Goal: Information Seeking & Learning: Learn about a topic

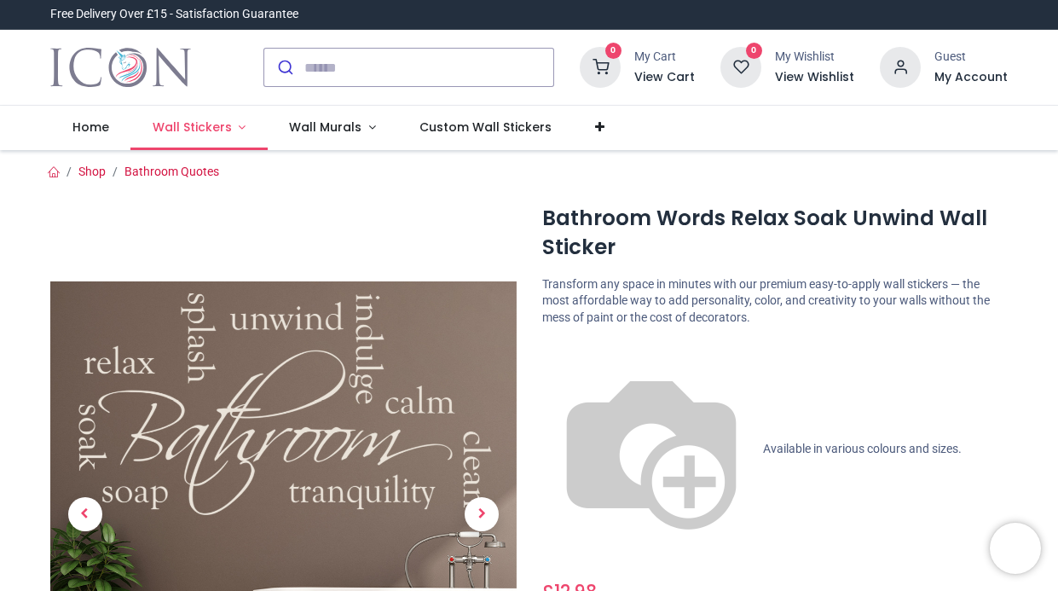
click at [268, 150] on link "Wall Stickers" at bounding box center [198, 128] width 137 height 44
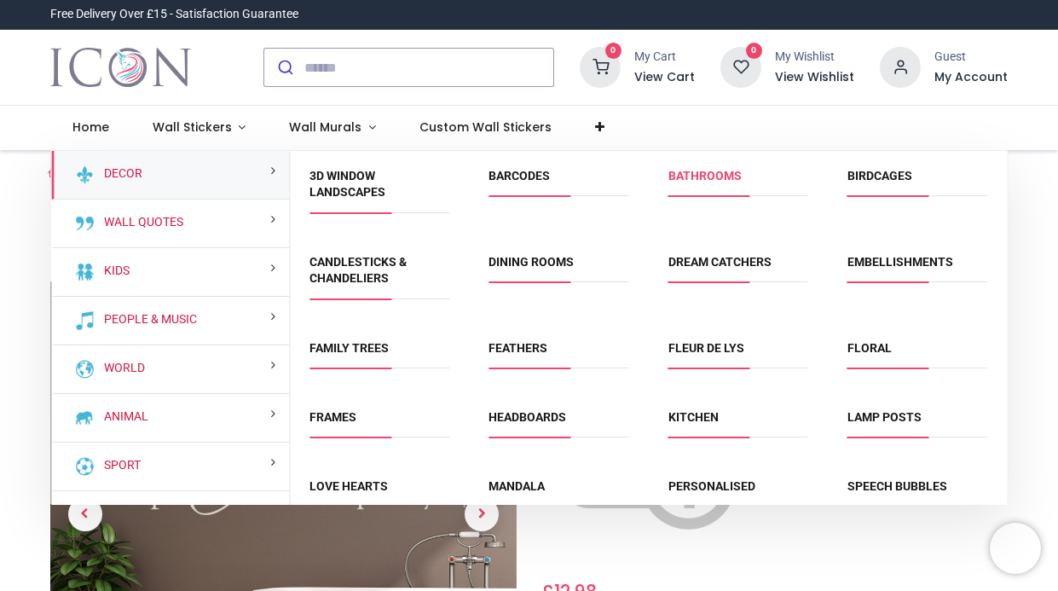
click at [720, 182] on link "Bathrooms" at bounding box center [705, 176] width 73 height 14
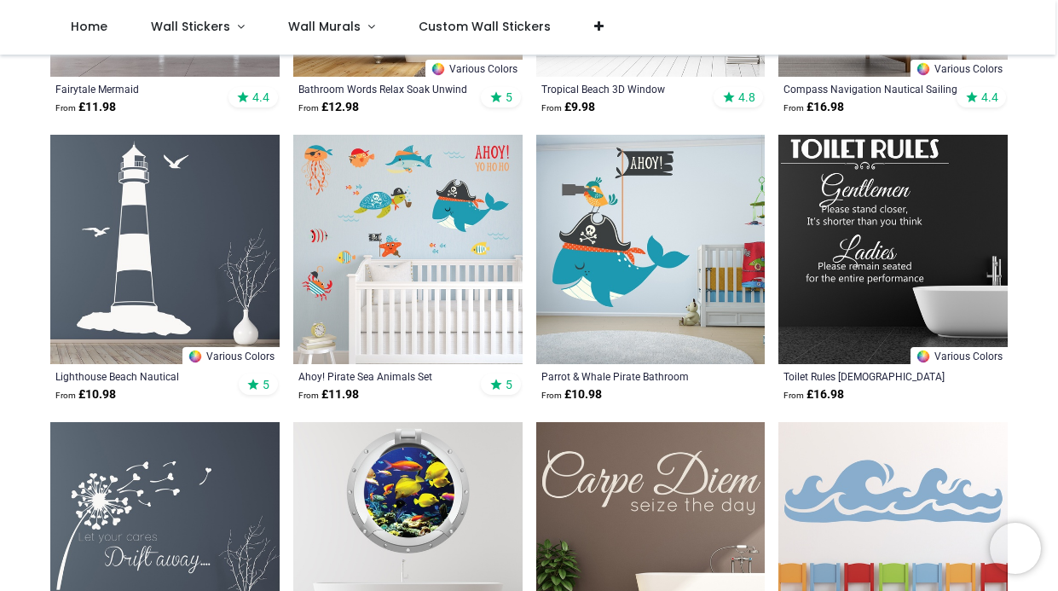
scroll to position [593, 0]
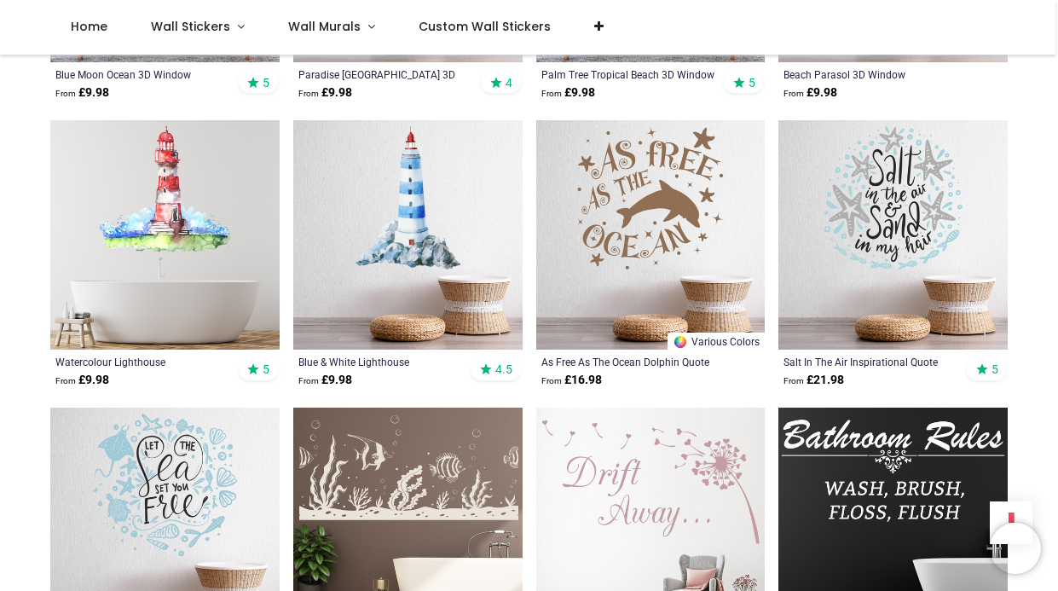
scroll to position [3765, 0]
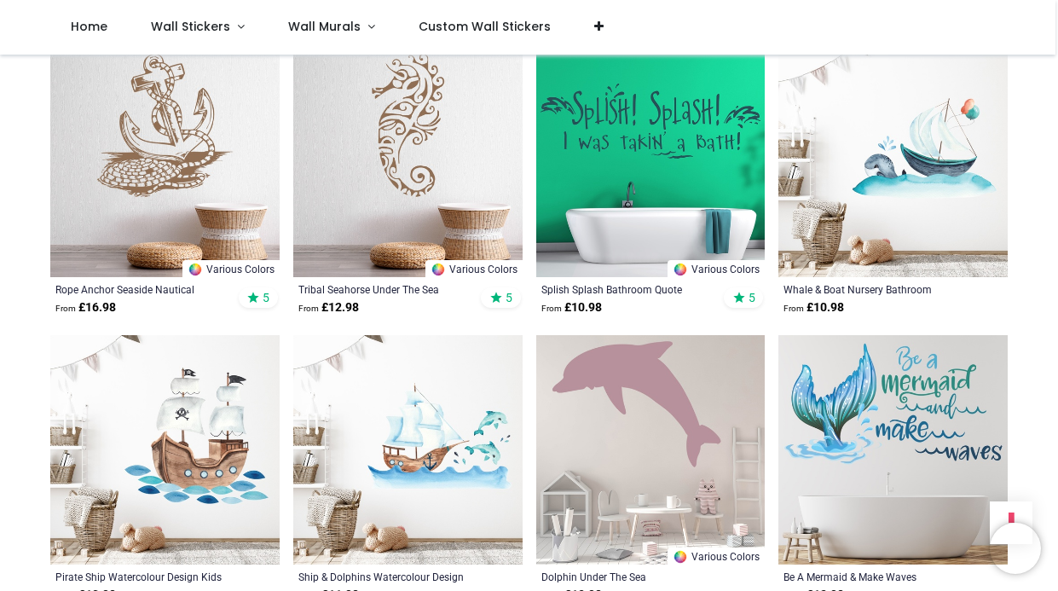
scroll to position [5847, 0]
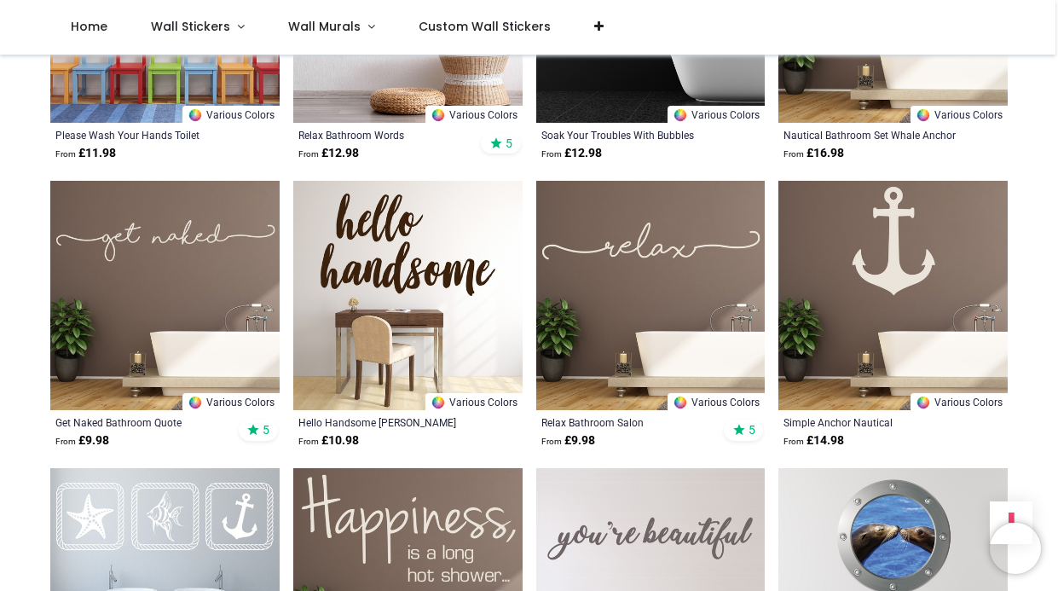
scroll to position [7714, 0]
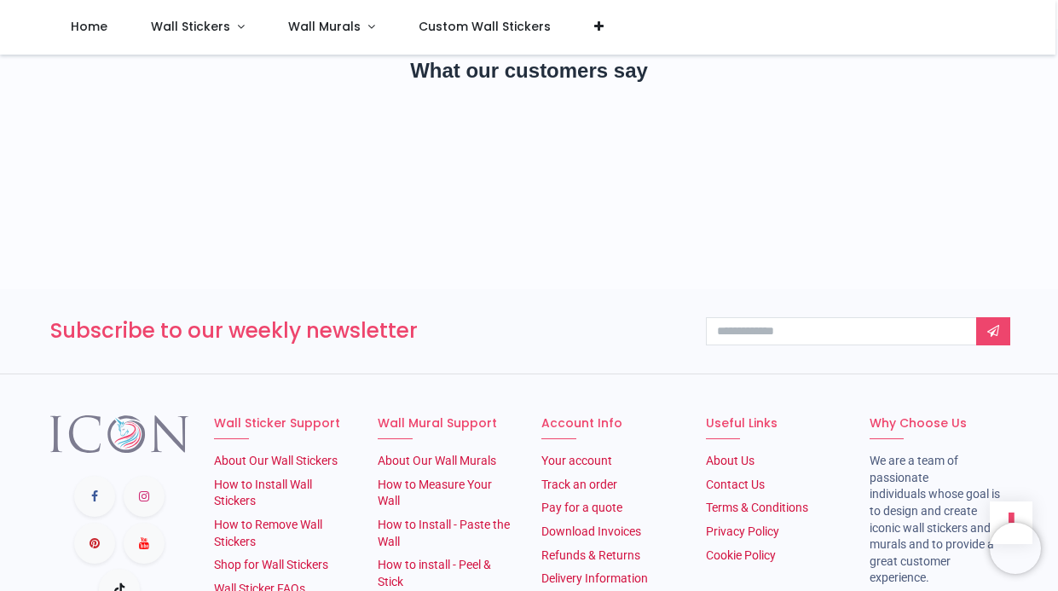
scroll to position [10665, 0]
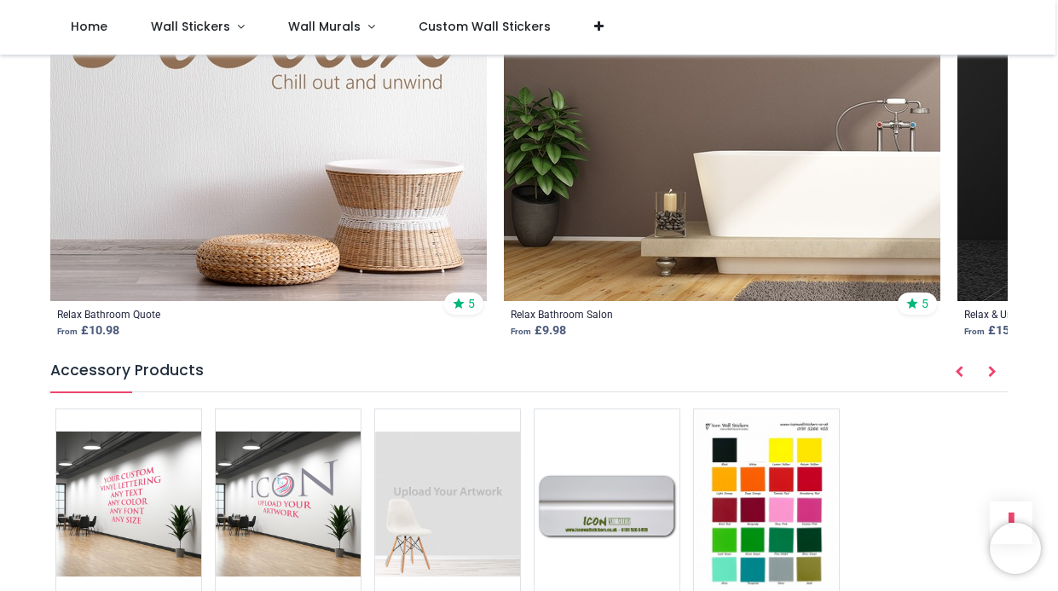
click at [50, 346] on div "Relax Bathroom Quote From £ 10.98 5" at bounding box center [268, 323] width 437 height 45
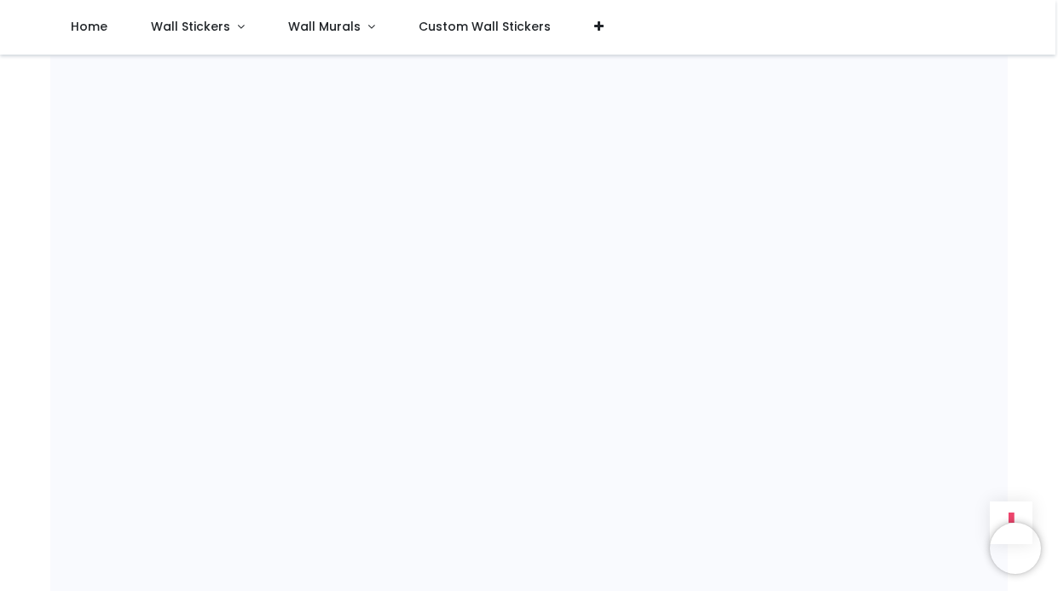
scroll to position [1353, 0]
click at [267, 35] on link "Wall Stickers" at bounding box center [198, 27] width 137 height 55
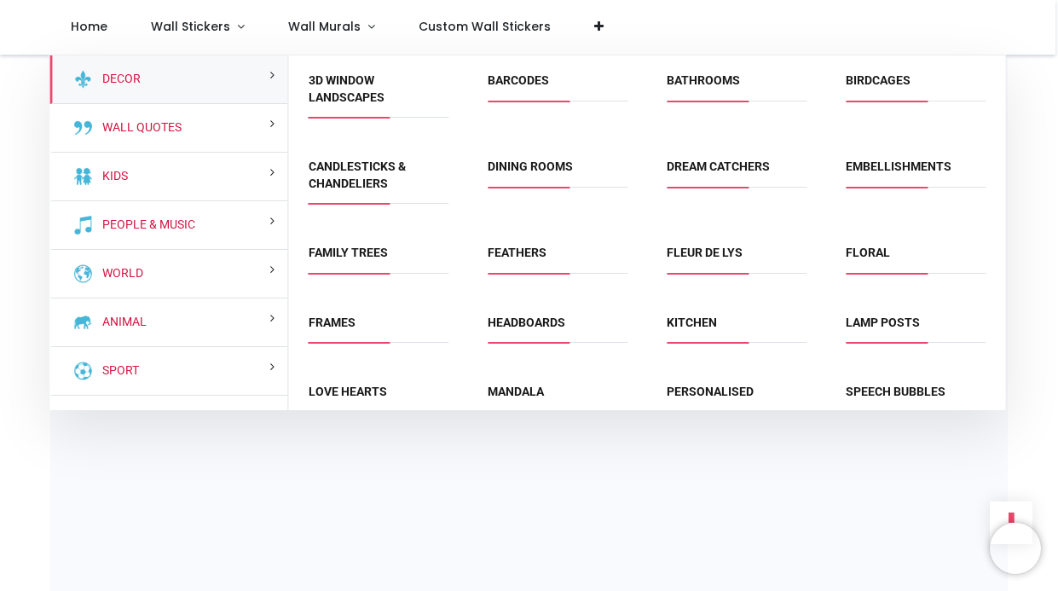
click at [680, 101] on span "Bathrooms" at bounding box center [737, 86] width 140 height 28
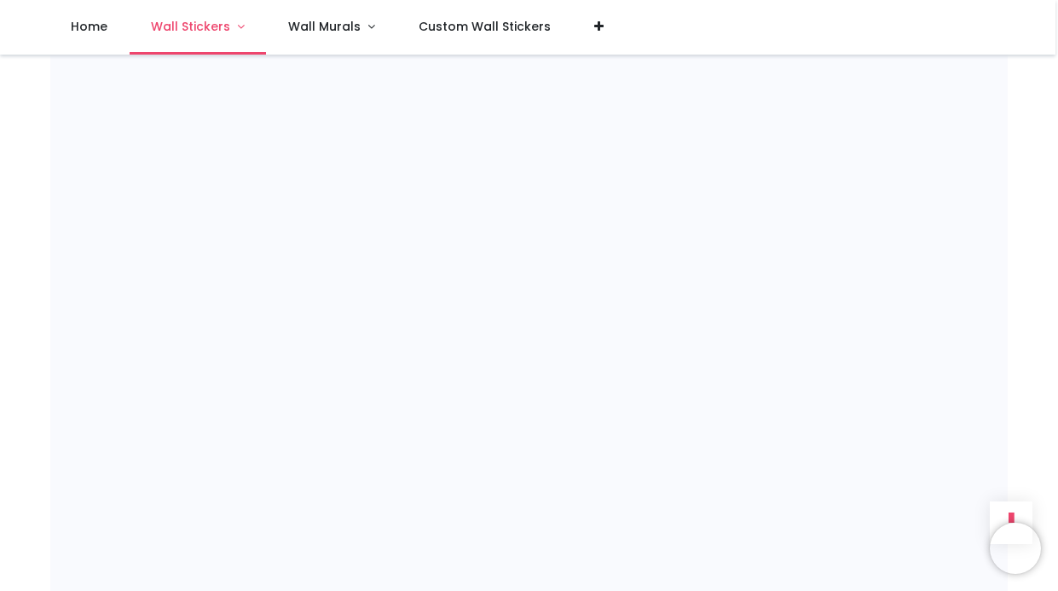
click at [267, 34] on link "Wall Stickers" at bounding box center [198, 27] width 137 height 55
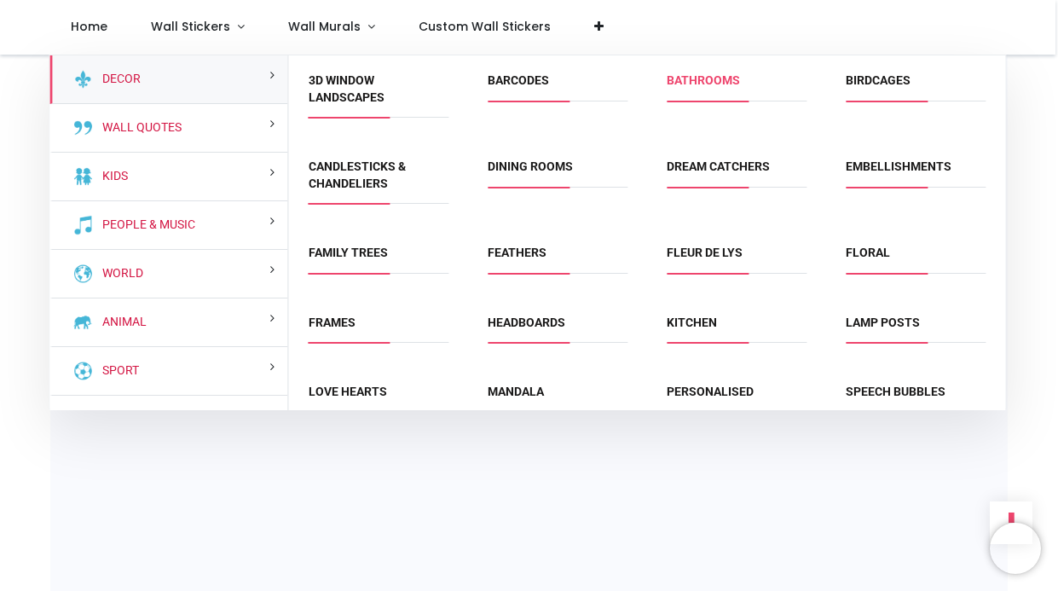
click at [719, 87] on link "Bathrooms" at bounding box center [703, 80] width 73 height 14
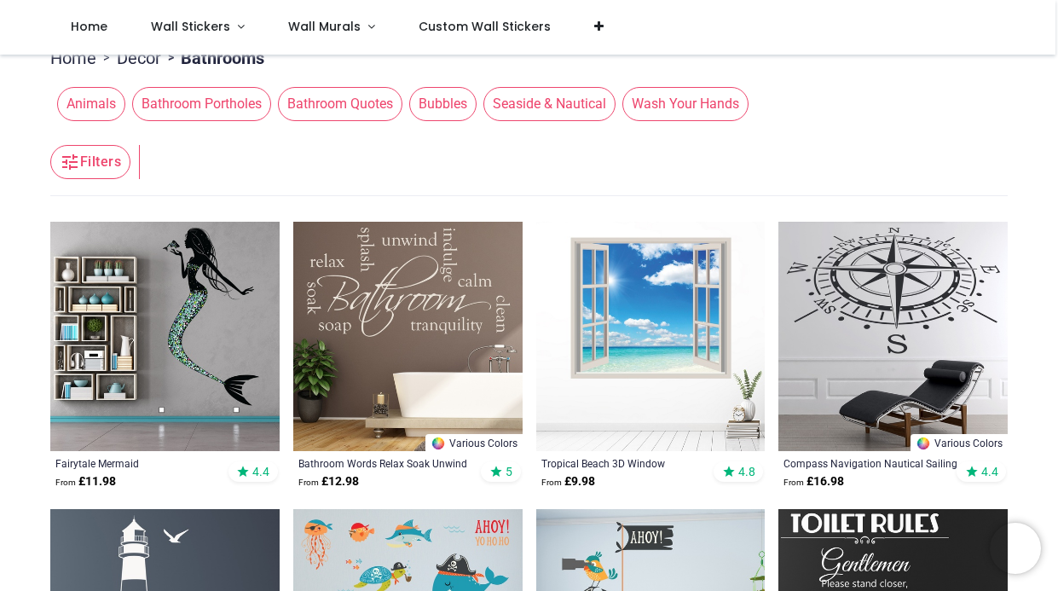
scroll to position [203, 0]
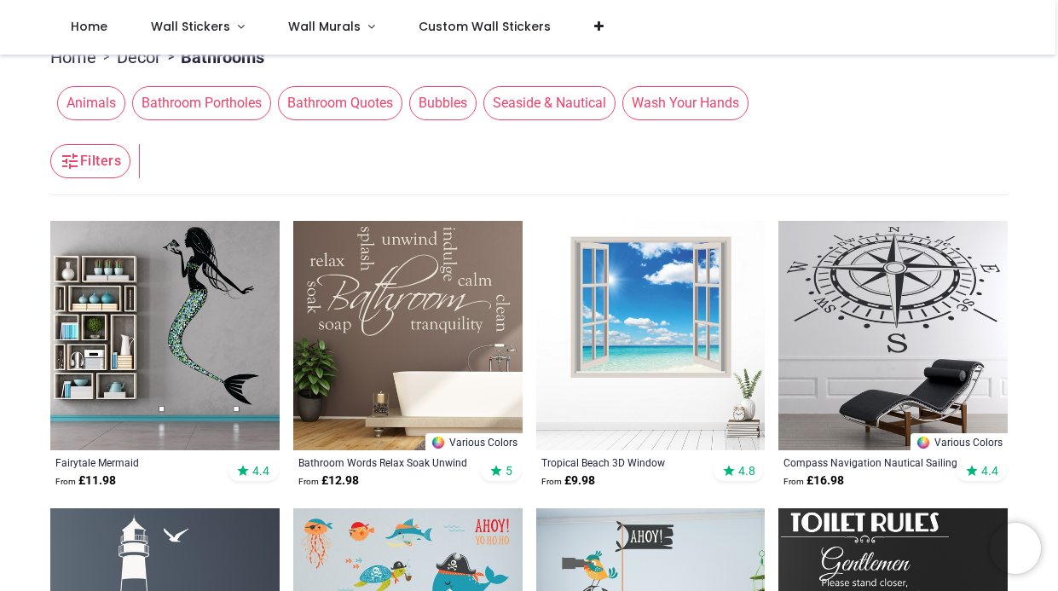
click at [336, 120] on span "Bathroom Quotes" at bounding box center [340, 103] width 125 height 34
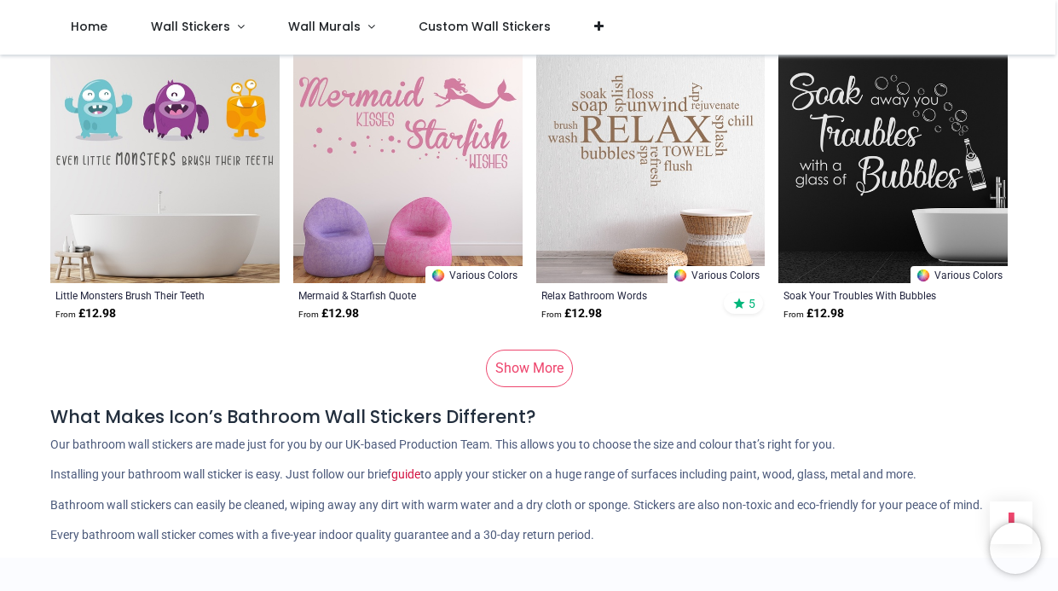
scroll to position [2083, 0]
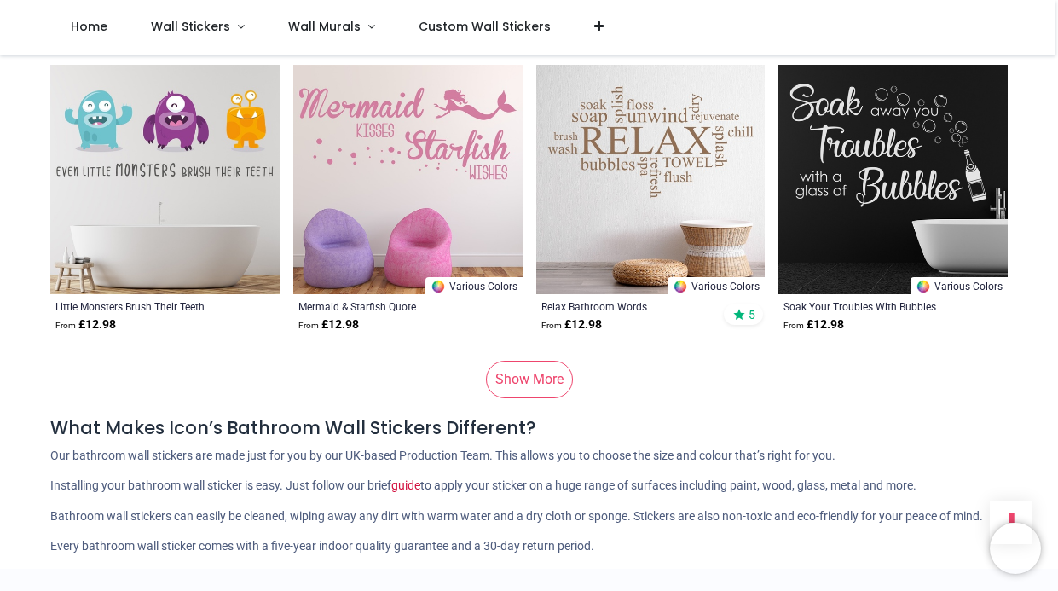
click at [541, 398] on link "Show More" at bounding box center [529, 380] width 87 height 38
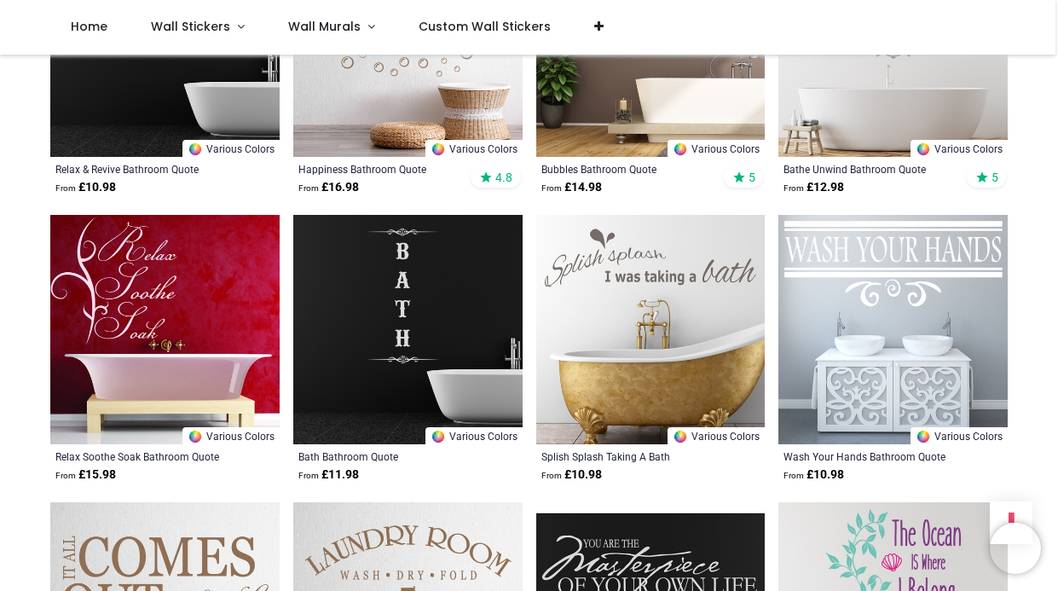
scroll to position [3661, 0]
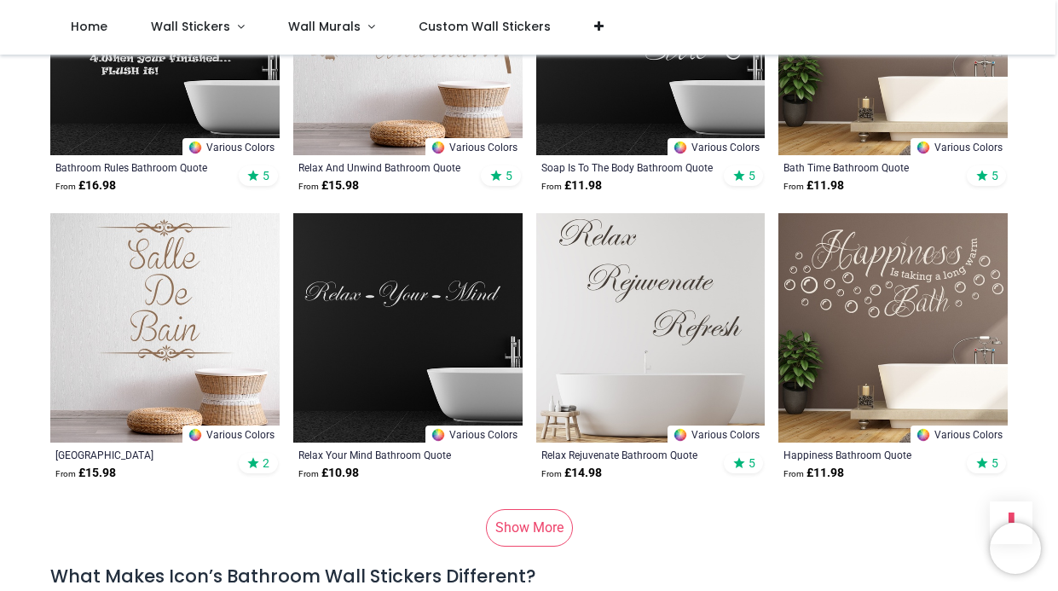
scroll to position [5967, 0]
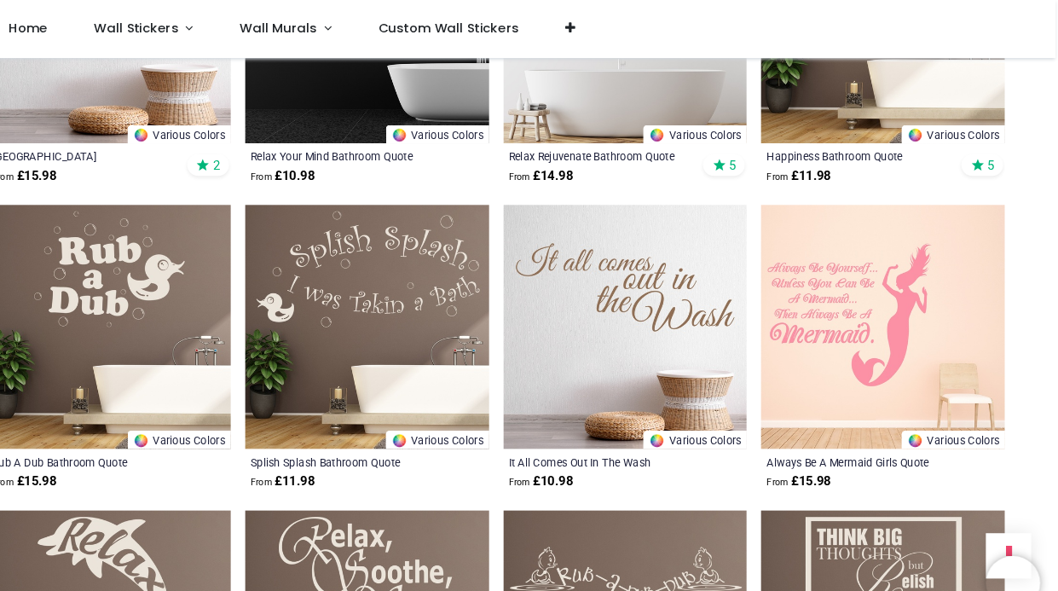
scroll to position [6273, 0]
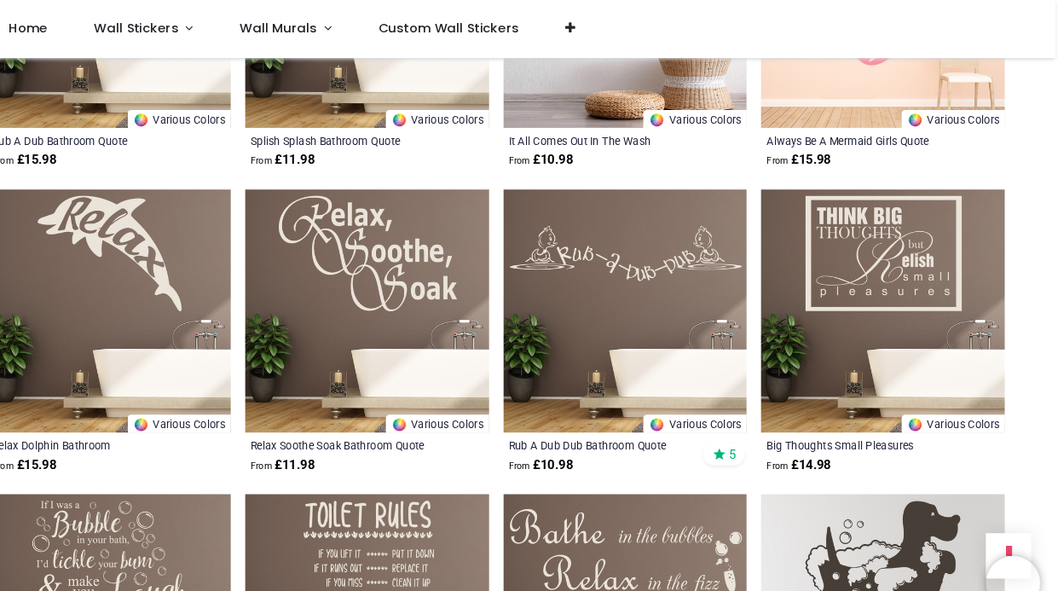
scroll to position [6579, 0]
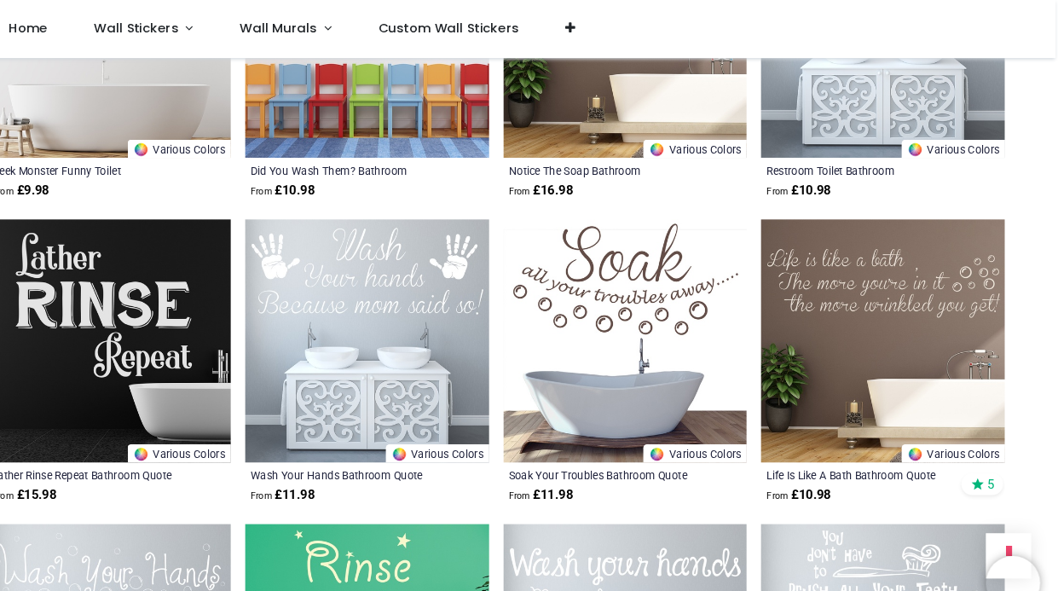
scroll to position [7988, 0]
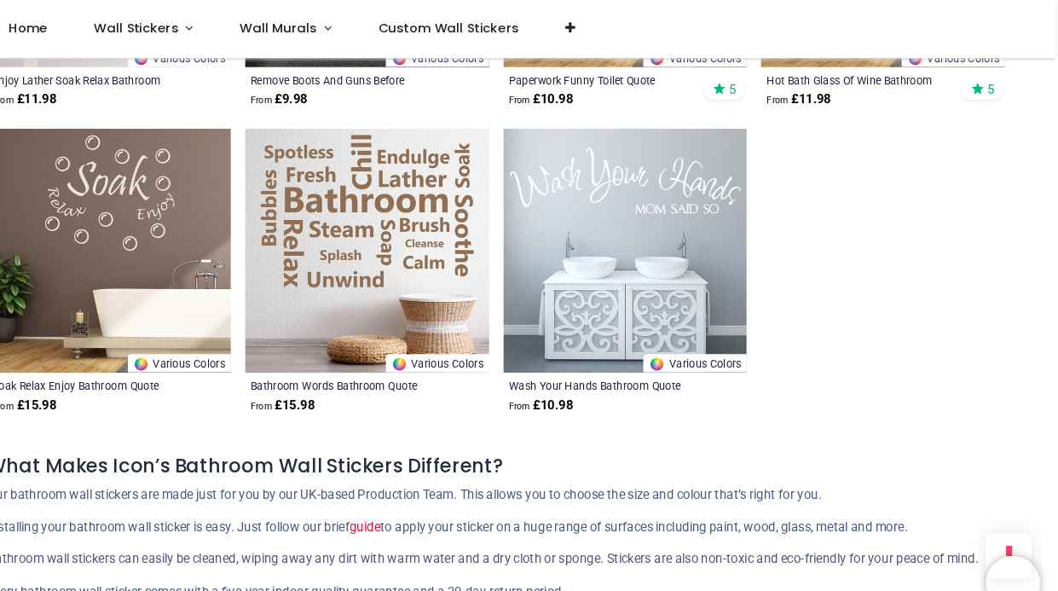
scroll to position [9222, 0]
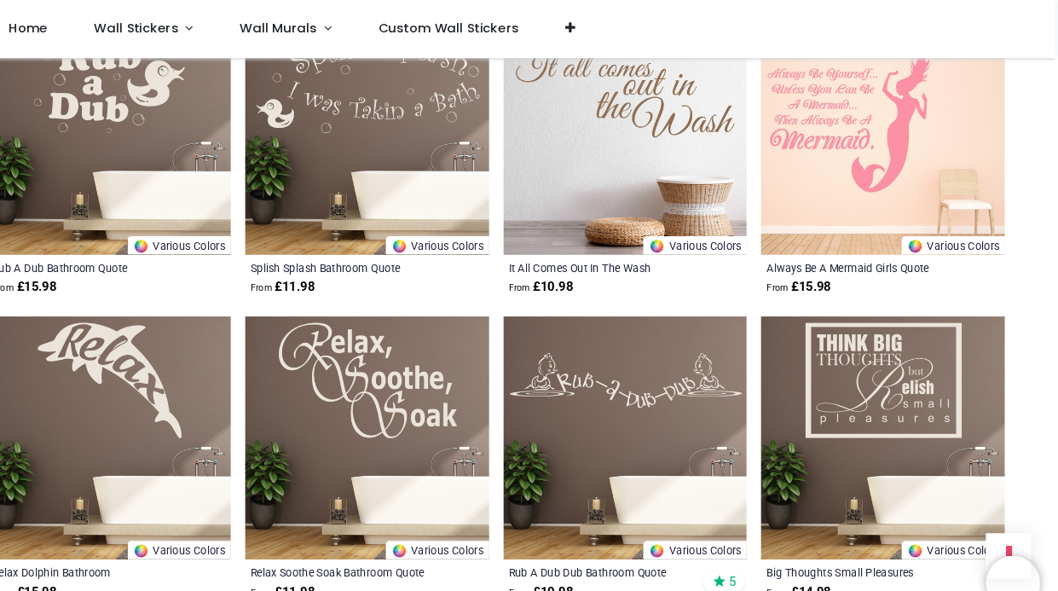
scroll to position [6451, 0]
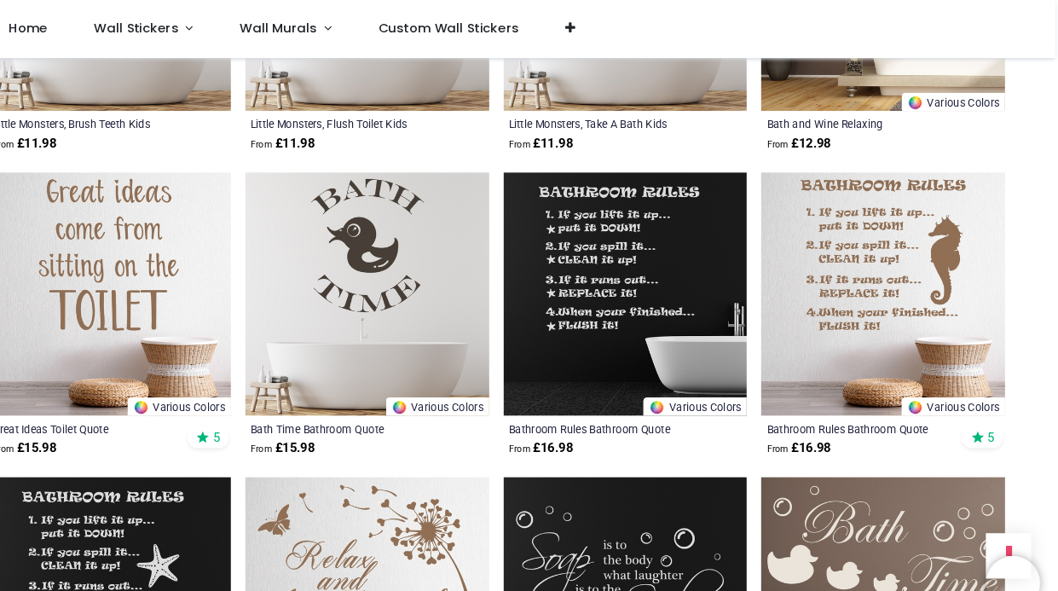
scroll to position [5348, 0]
